Goal: Go to known website: Access a specific website the user already knows

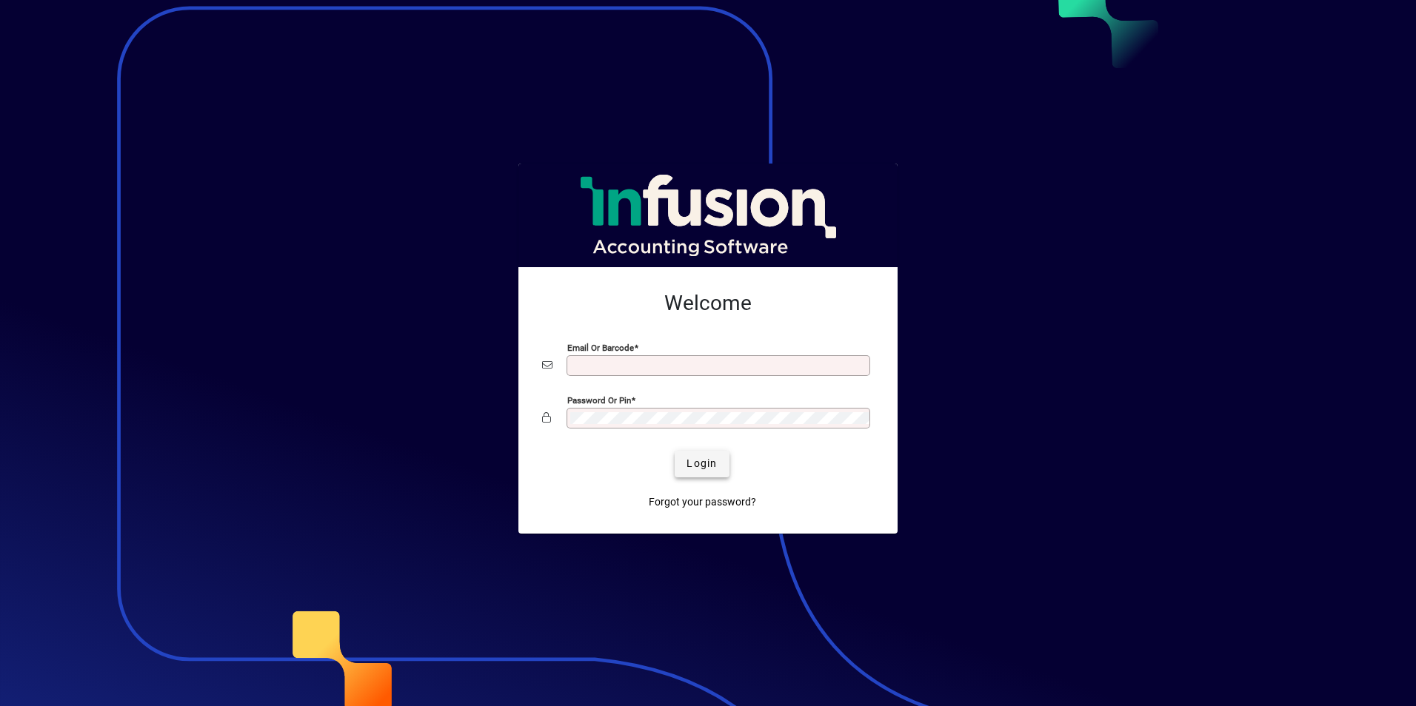
type input "**********"
click at [725, 470] on span "submit" at bounding box center [702, 465] width 54 height 36
